Goal: Task Accomplishment & Management: Use online tool/utility

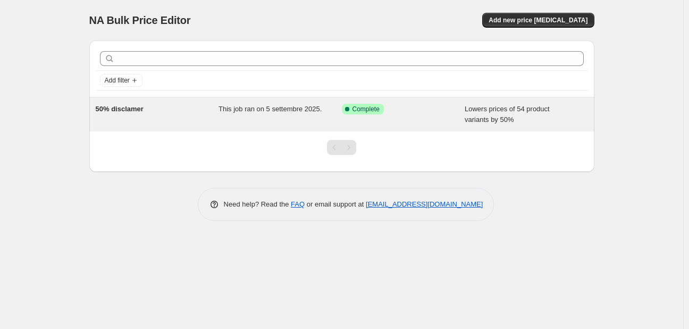
click at [271, 107] on span "This job ran on 5 settembre 2025." at bounding box center [270, 109] width 103 height 8
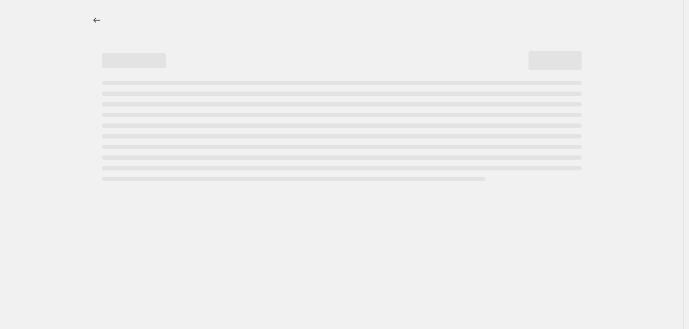
select select "percentage"
select select "collection"
